Goal: Task Accomplishment & Management: Manage account settings

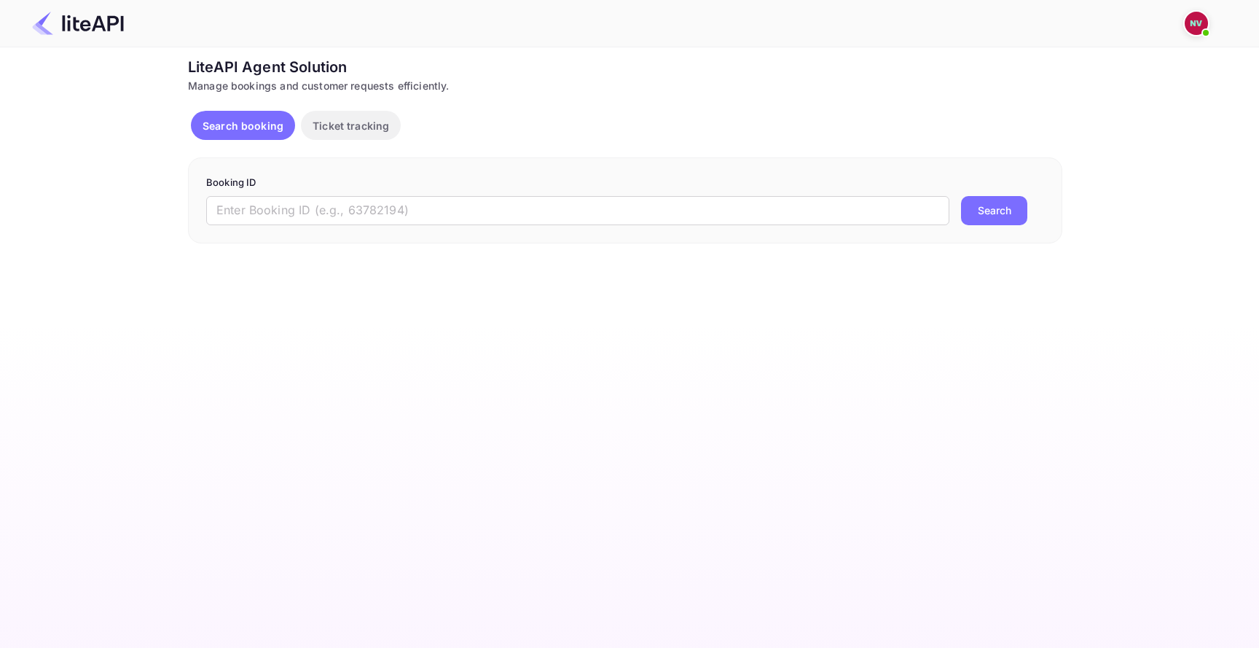
click at [1193, 26] on img at bounding box center [1195, 23] width 23 height 23
click at [1134, 115] on div "Logout" at bounding box center [1126, 115] width 168 height 35
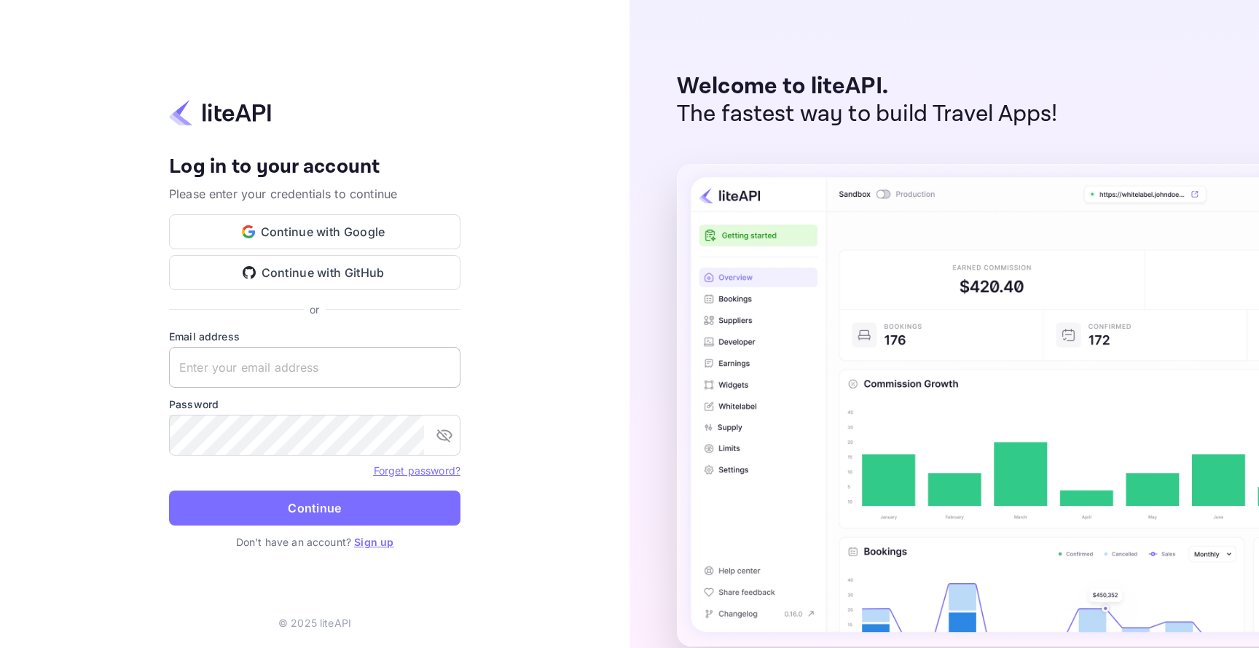
click at [361, 379] on input "text" at bounding box center [314, 367] width 291 height 41
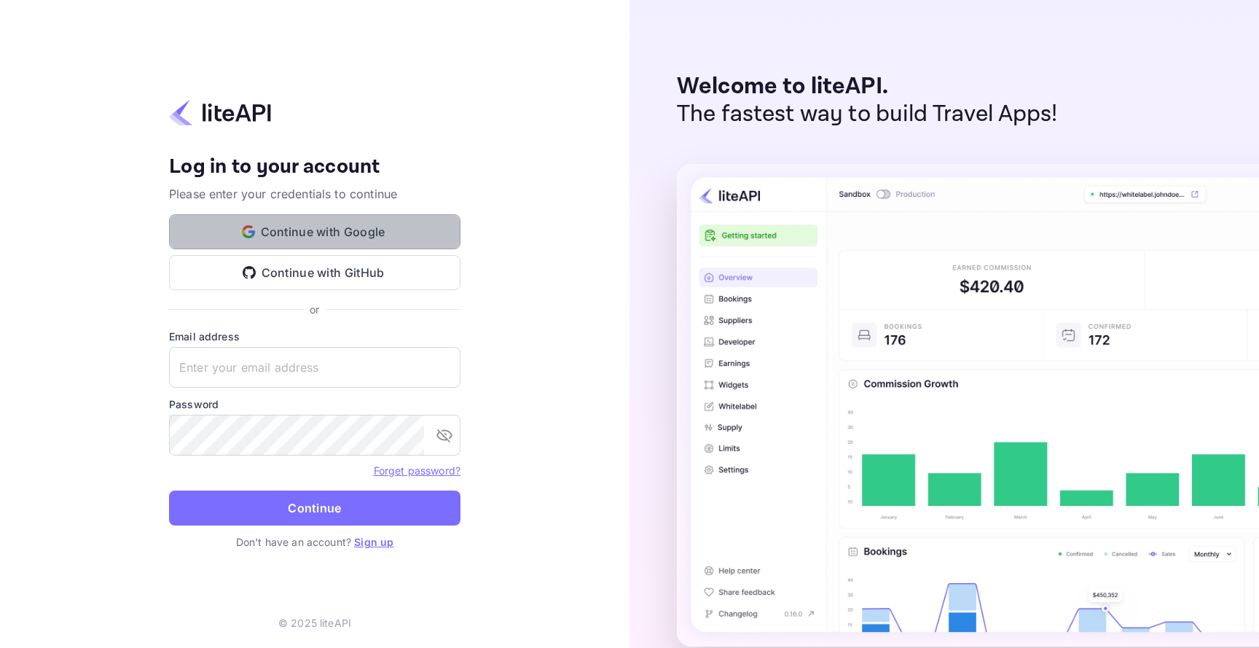
click at [333, 226] on button "Continue with Google" at bounding box center [314, 231] width 291 height 35
